Goal: Find contact information: Find contact information

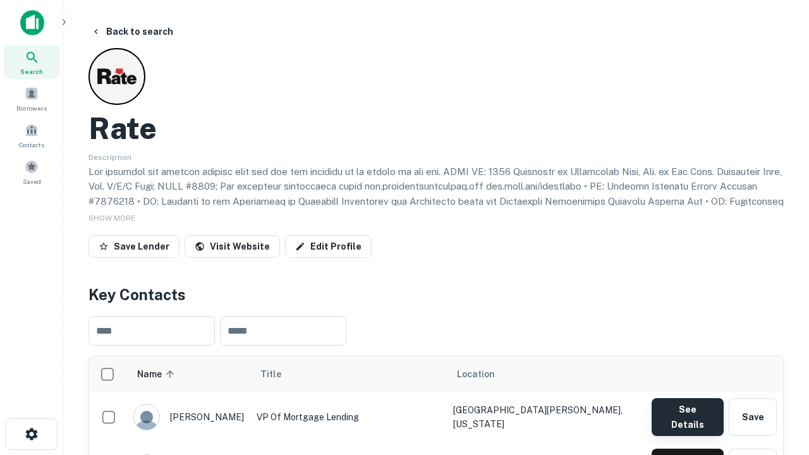
click at [687, 411] on button "See Details" at bounding box center [687, 417] width 72 height 38
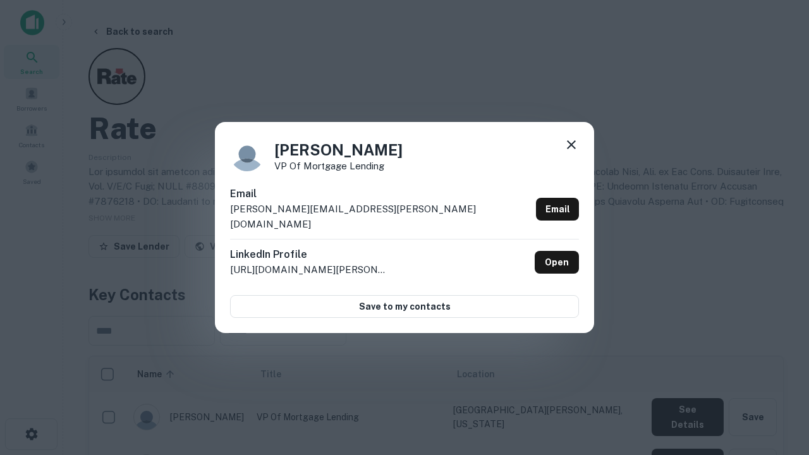
click at [571, 152] on icon at bounding box center [570, 144] width 15 height 15
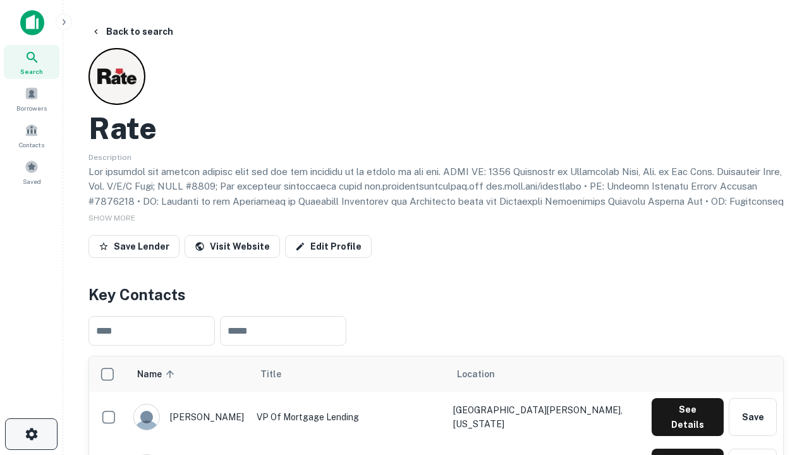
click at [31, 434] on icon "button" at bounding box center [31, 433] width 15 height 15
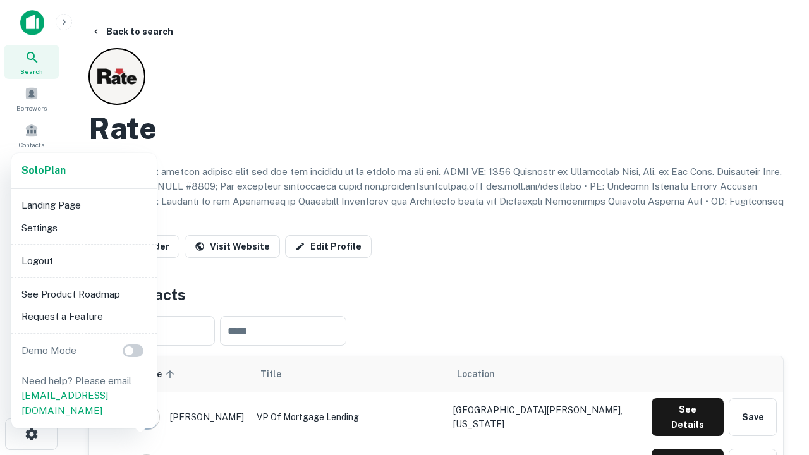
click at [83, 260] on li "Logout" at bounding box center [83, 261] width 135 height 23
